Goal: Register for event/course

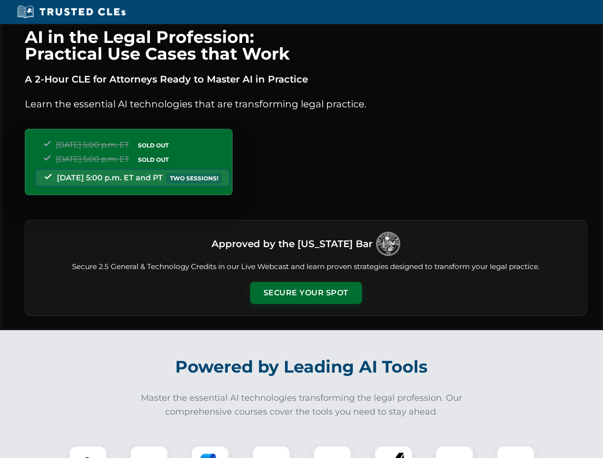
click at [306, 293] on button "Secure Your Spot" at bounding box center [306, 293] width 112 height 22
click at [88, 452] on img at bounding box center [88, 465] width 28 height 28
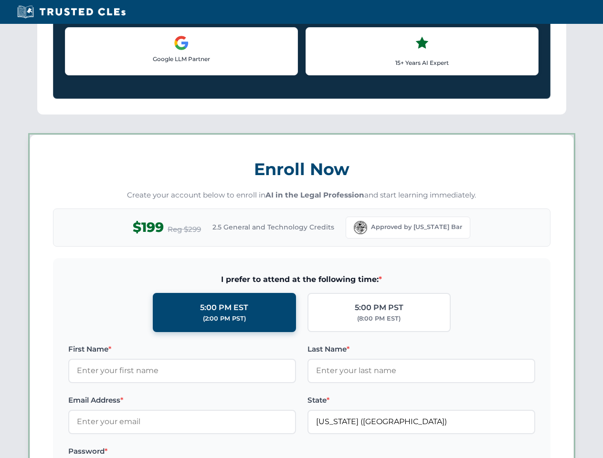
click at [210, 452] on label "Password *" at bounding box center [182, 451] width 228 height 11
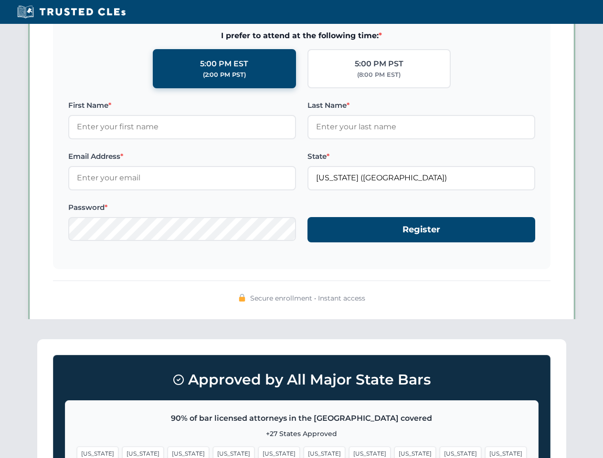
click at [440, 452] on span "[US_STATE]" at bounding box center [461, 454] width 42 height 14
